Goal: Information Seeking & Learning: Learn about a topic

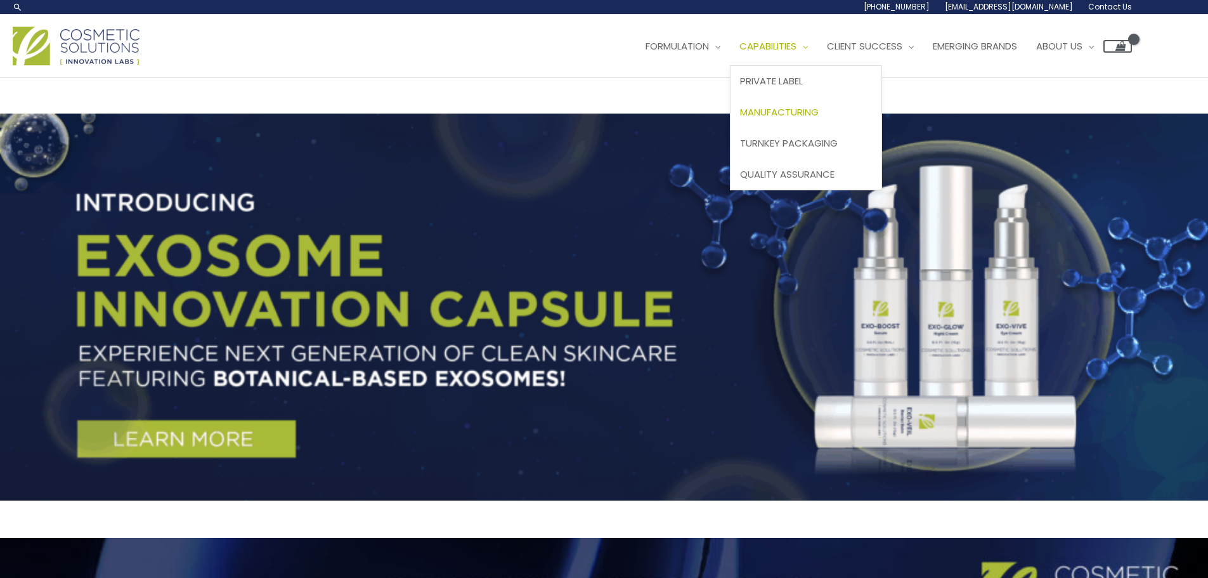
click at [788, 108] on span "Manufacturing" at bounding box center [779, 111] width 79 height 13
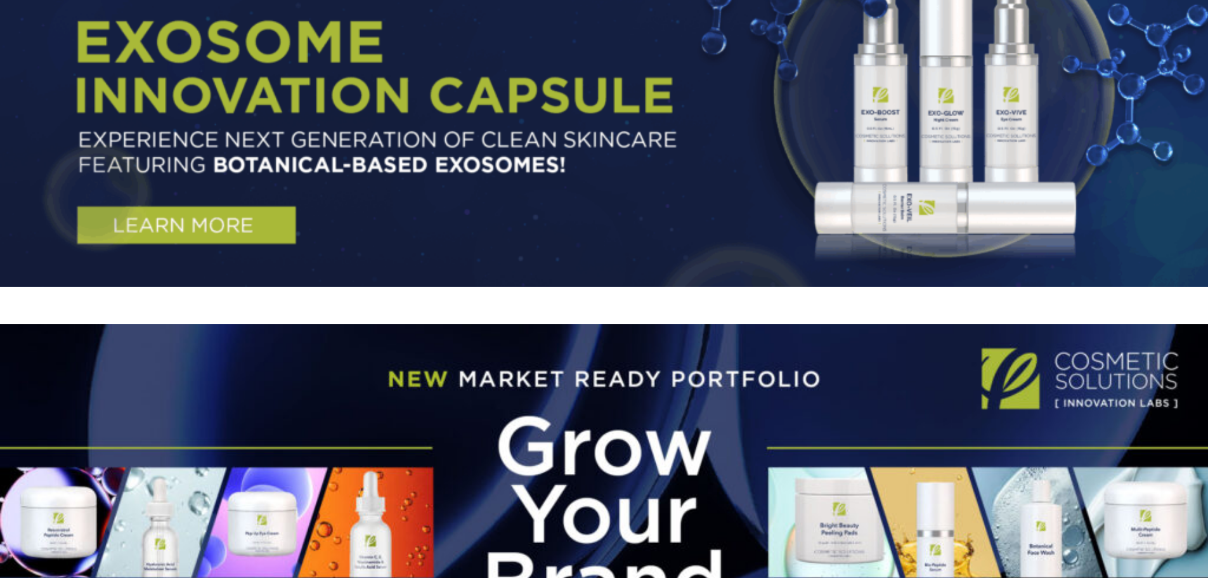
scroll to position [380, 0]
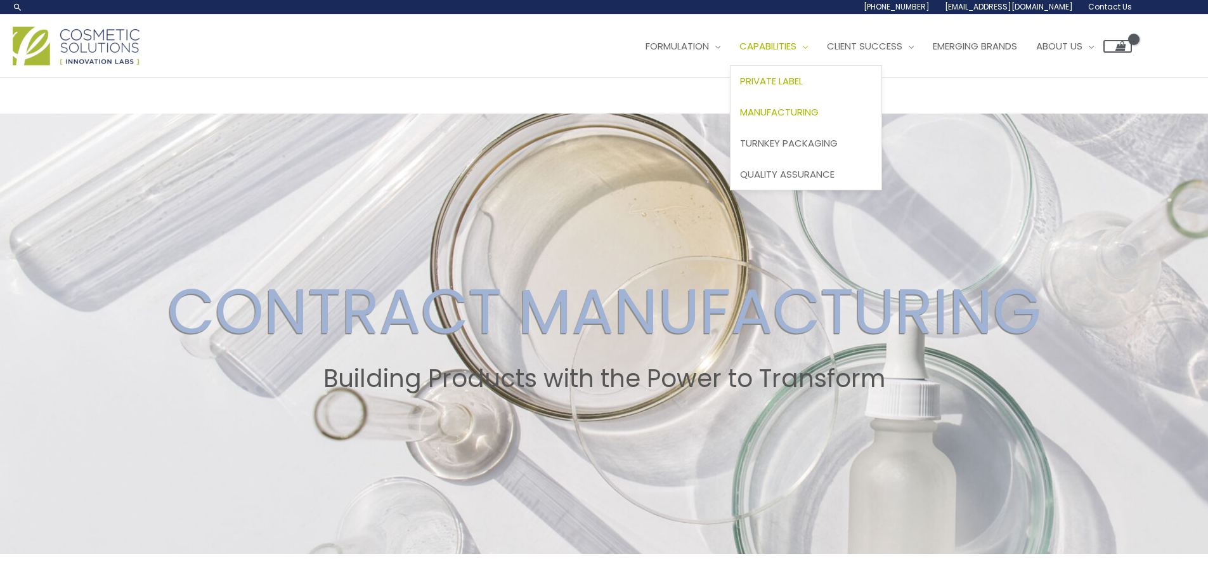
click at [817, 72] on link "Private Label" at bounding box center [806, 81] width 151 height 31
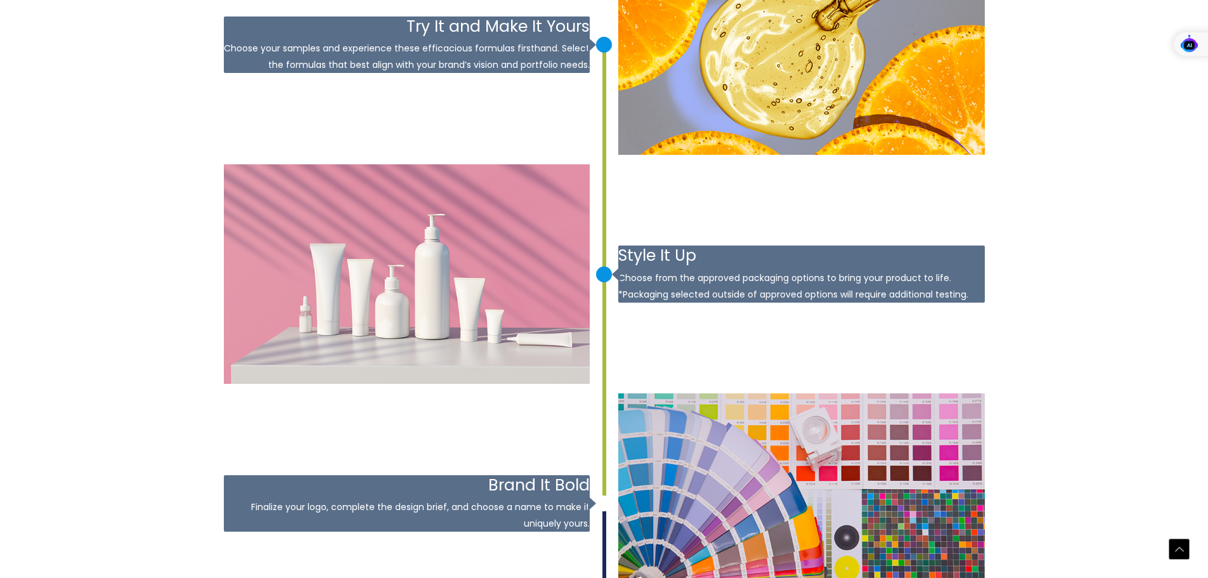
scroll to position [1776, 0]
